Goal: Transaction & Acquisition: Purchase product/service

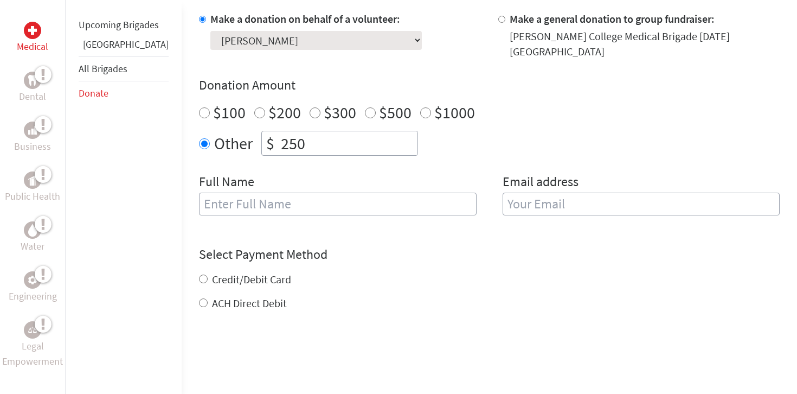
scroll to position [354, 0]
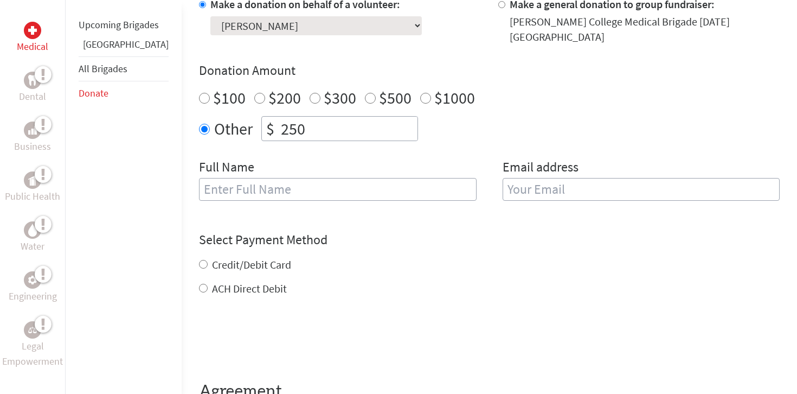
click at [322, 178] on input "text" at bounding box center [338, 189] width 278 height 23
type input "[PERSON_NAME]"
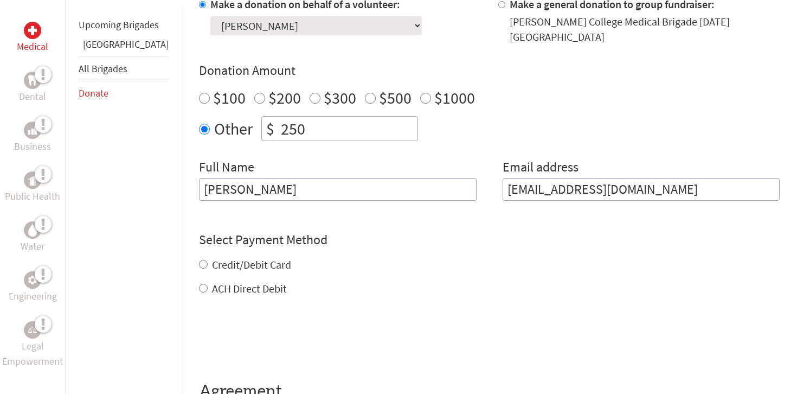
type input "[EMAIL_ADDRESS][DOMAIN_NAME]"
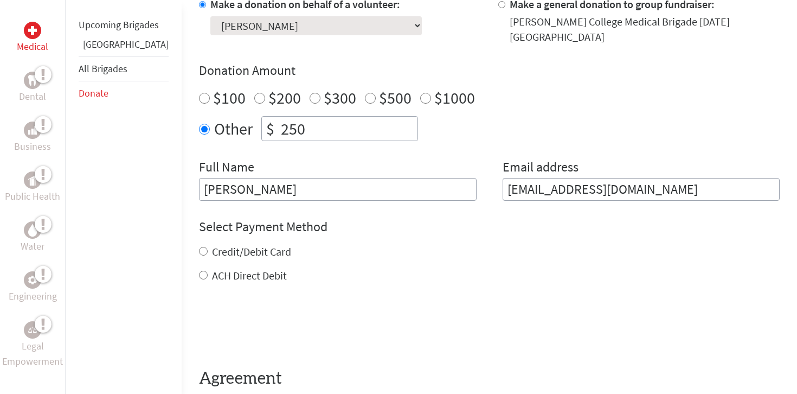
click at [199, 247] on input "Credit/Debit Card" at bounding box center [203, 251] width 9 height 9
radio input "true"
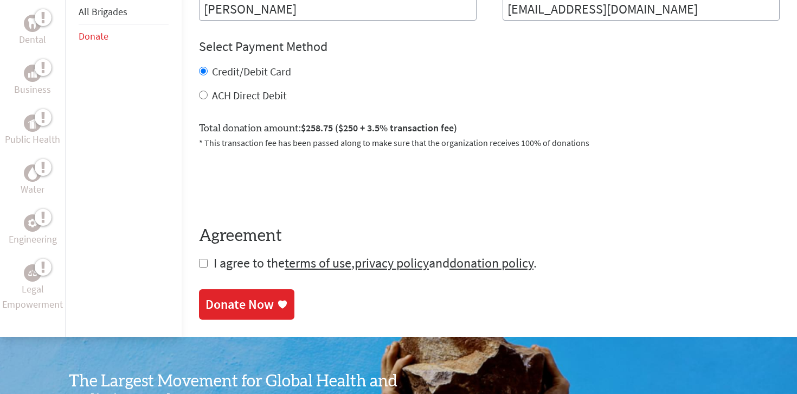
scroll to position [547, 0]
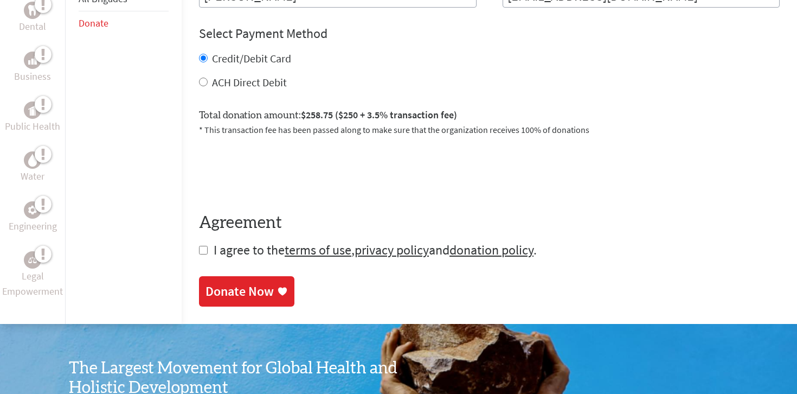
click at [199, 246] on input "checkbox" at bounding box center [203, 250] width 9 height 9
checkbox input "true"
click at [222, 291] on div "Donate Now" at bounding box center [240, 292] width 68 height 17
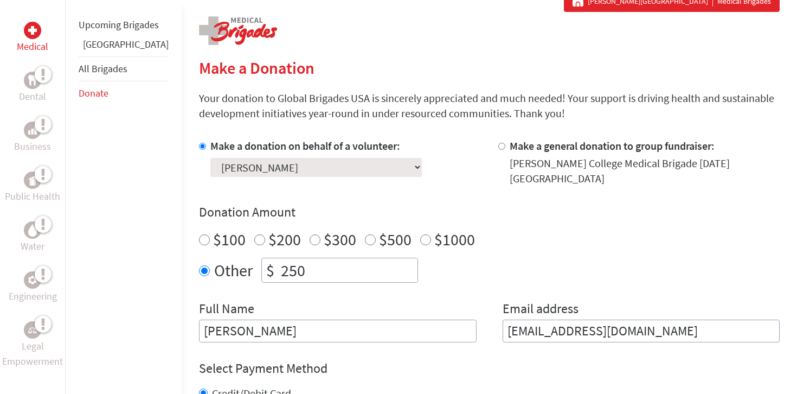
scroll to position [216, 0]
